Goal: Contribute content

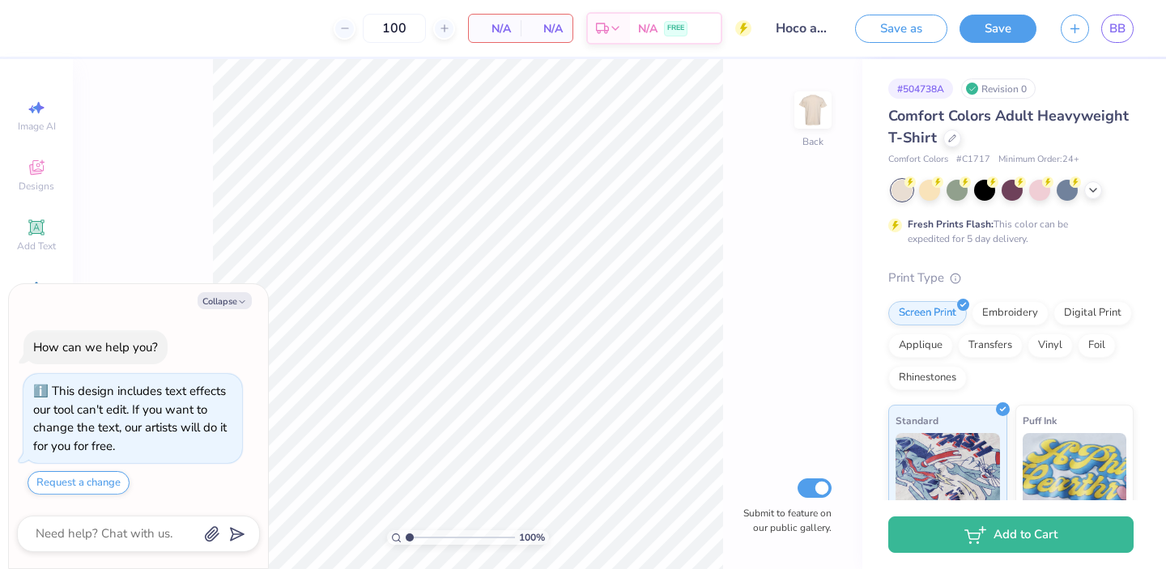
type textarea "x"
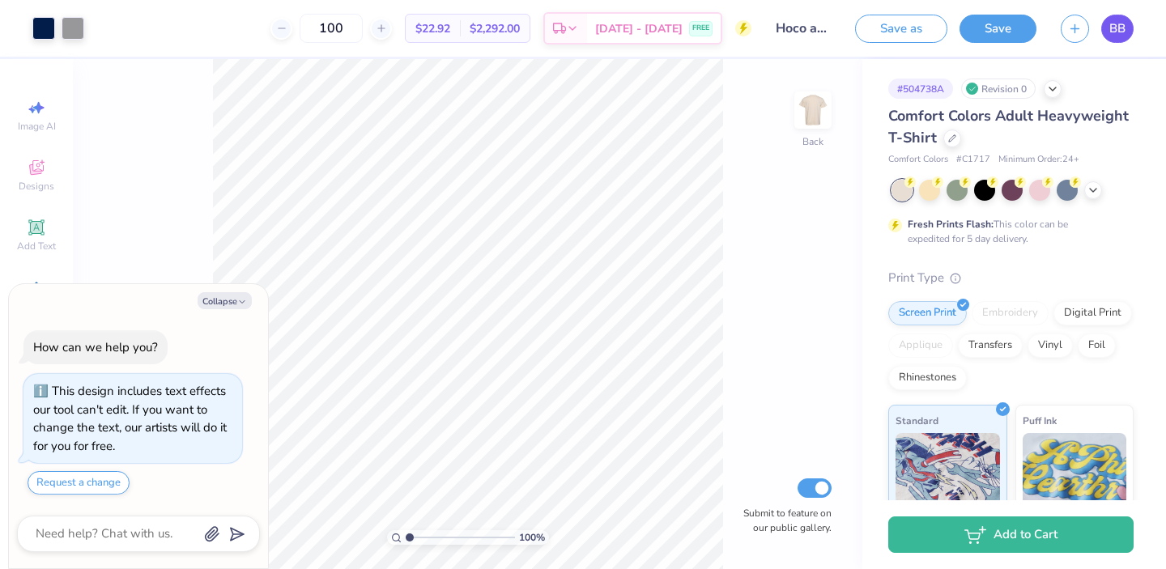
click at [1115, 22] on span "BB" at bounding box center [1117, 28] width 16 height 19
click at [1077, 34] on button "button" at bounding box center [1075, 26] width 28 height 28
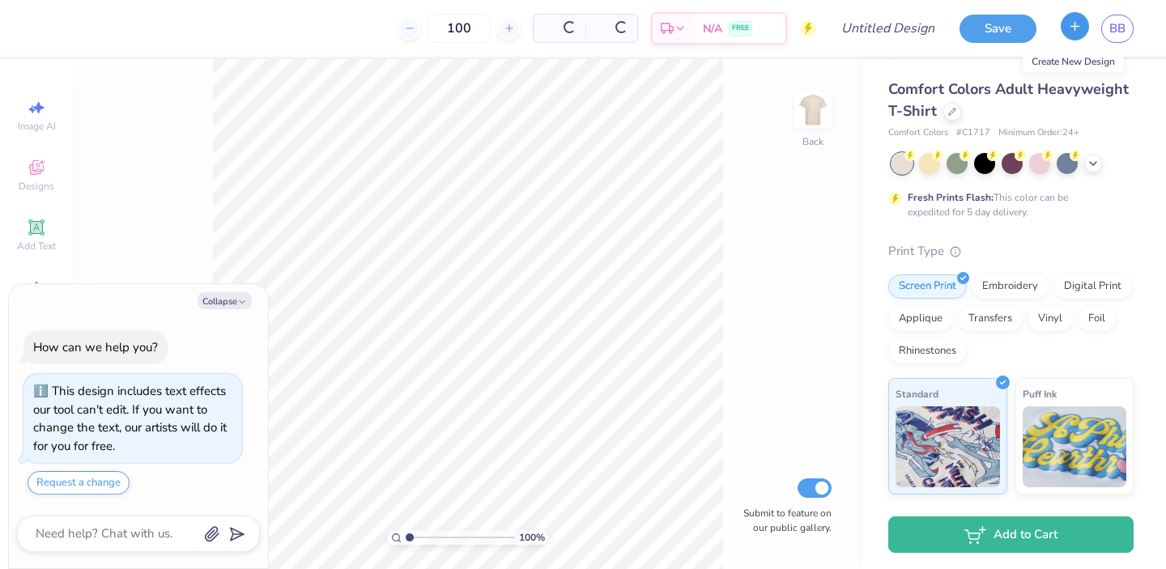
type textarea "x"
